Goal: Find contact information: Find contact information

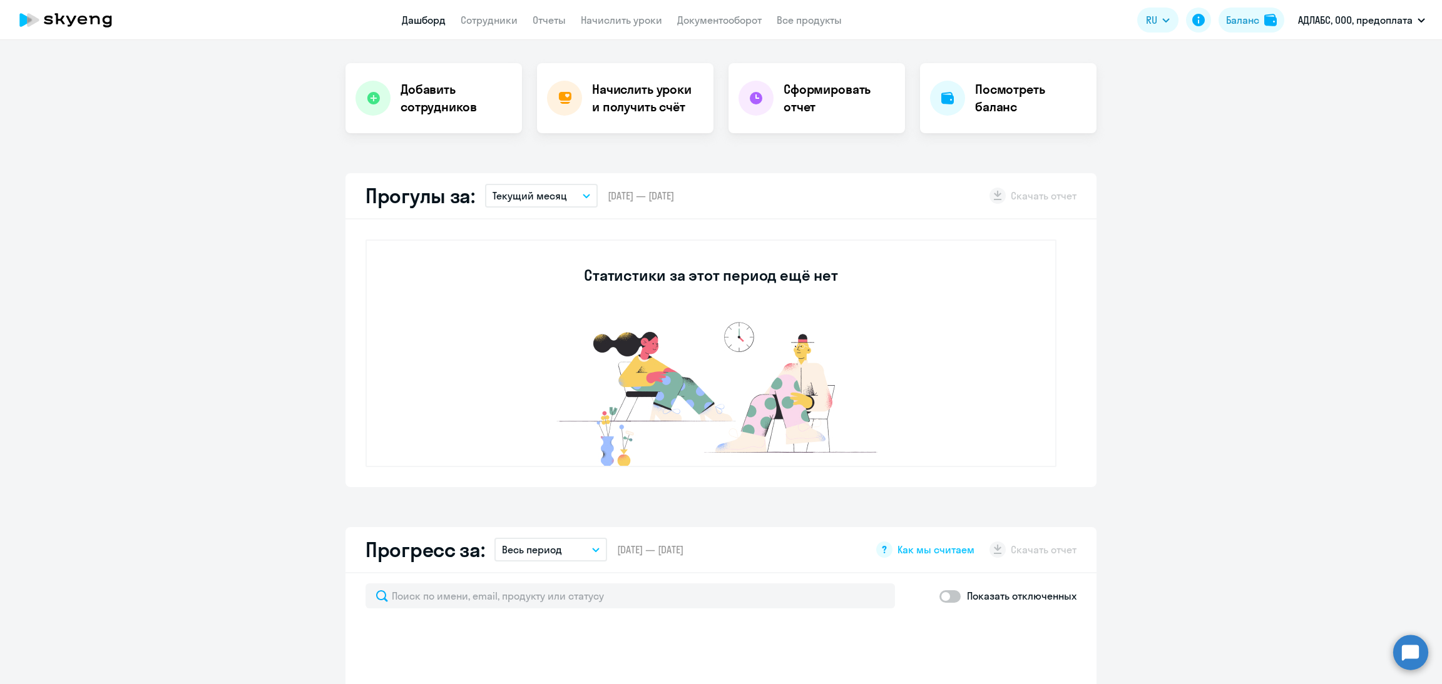
select select "30"
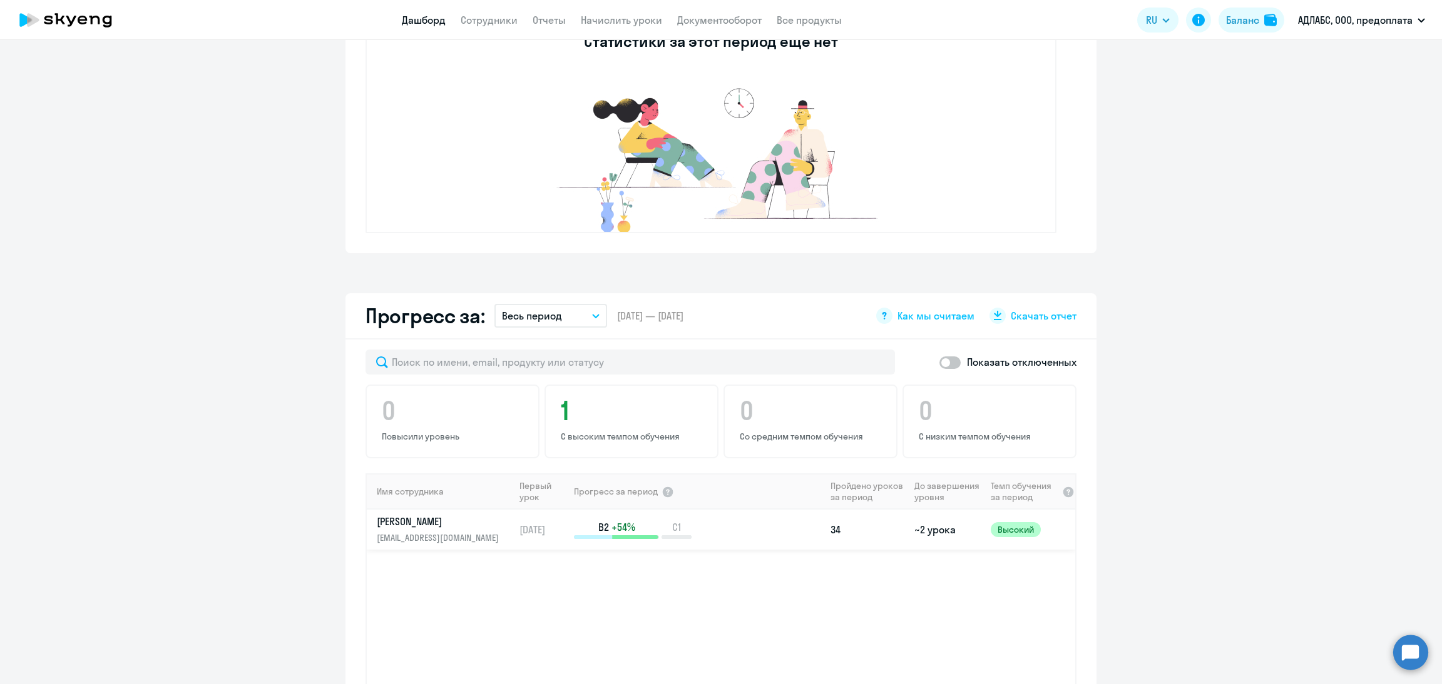
click at [574, 521] on p "B2 +54%" at bounding box center [616, 528] width 85 height 14
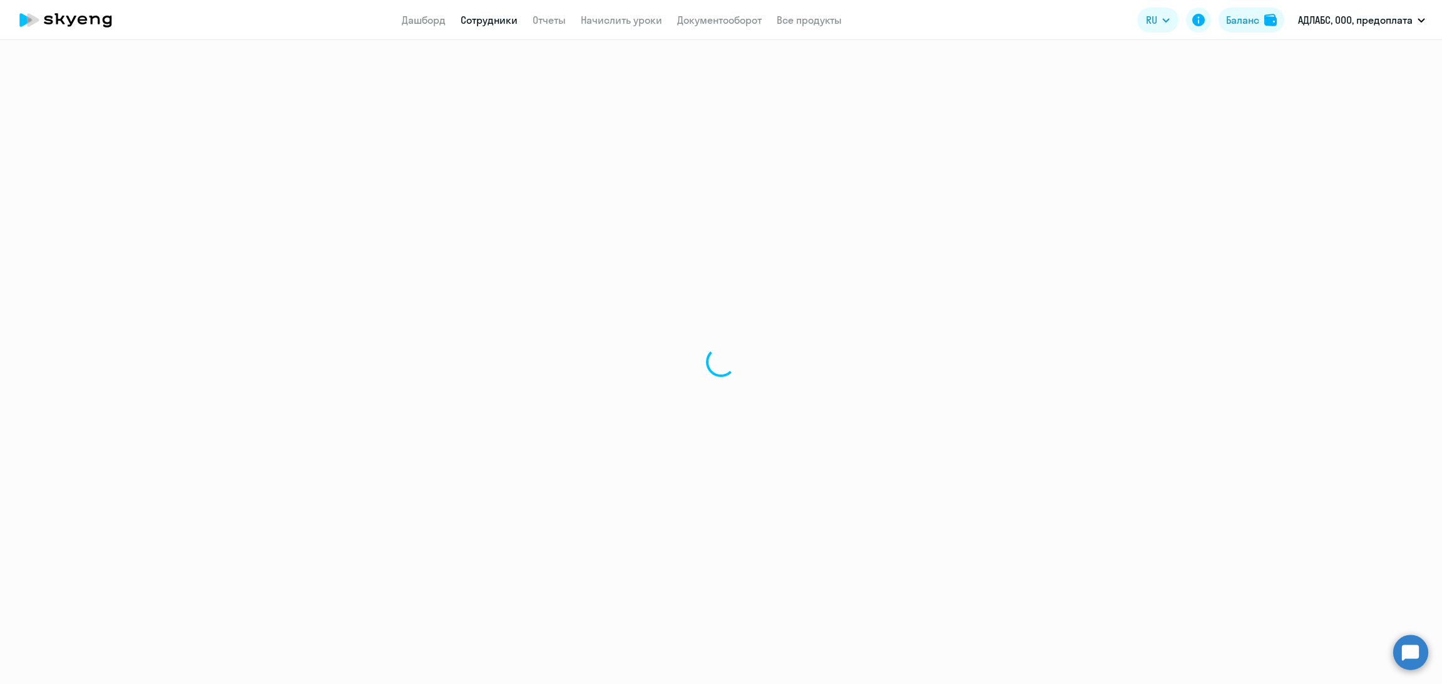
select select "english"
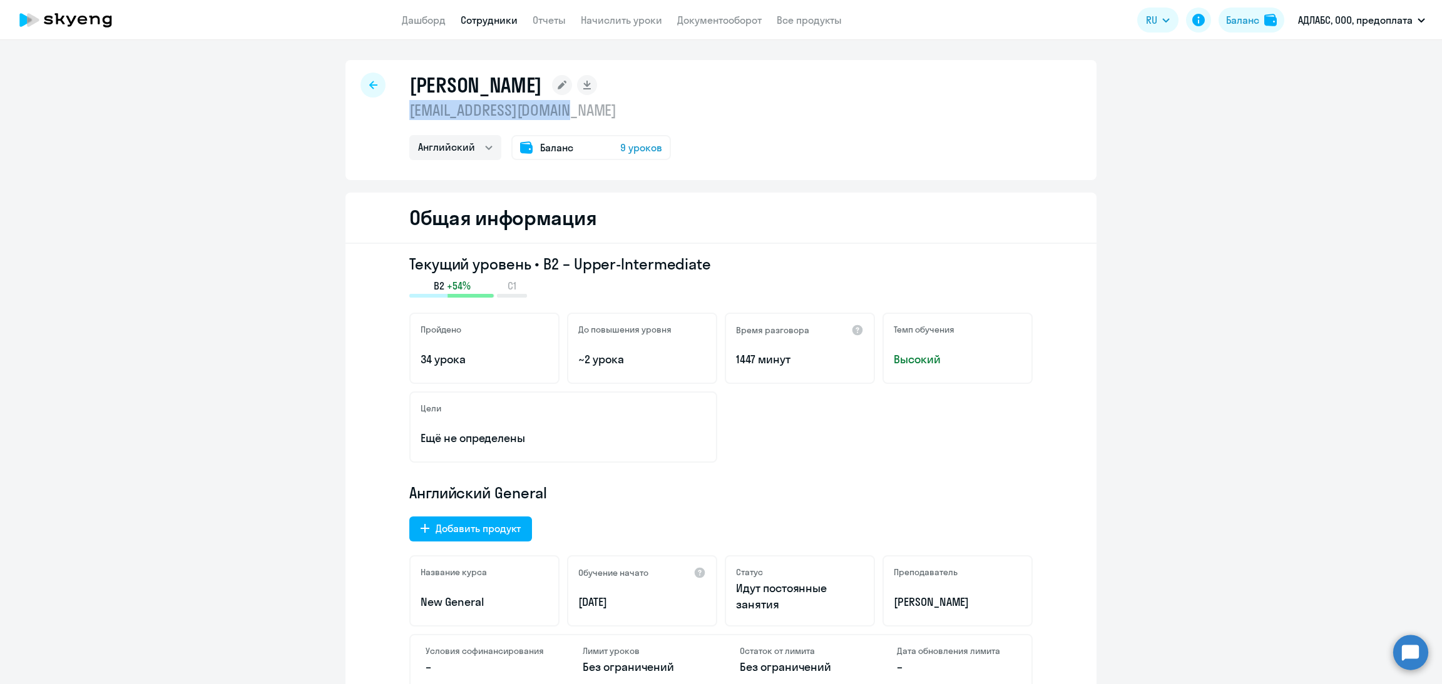
drag, startPoint x: 579, startPoint y: 114, endPoint x: 392, endPoint y: 114, distance: 187.1
click at [392, 114] on div "[PERSON_NAME] [EMAIL_ADDRESS][DOMAIN_NAME] Английский Баланс 9 уроков" at bounding box center [720, 120] width 751 height 120
copy p "[EMAIL_ADDRESS][DOMAIN_NAME]"
